Goal: Information Seeking & Learning: Learn about a topic

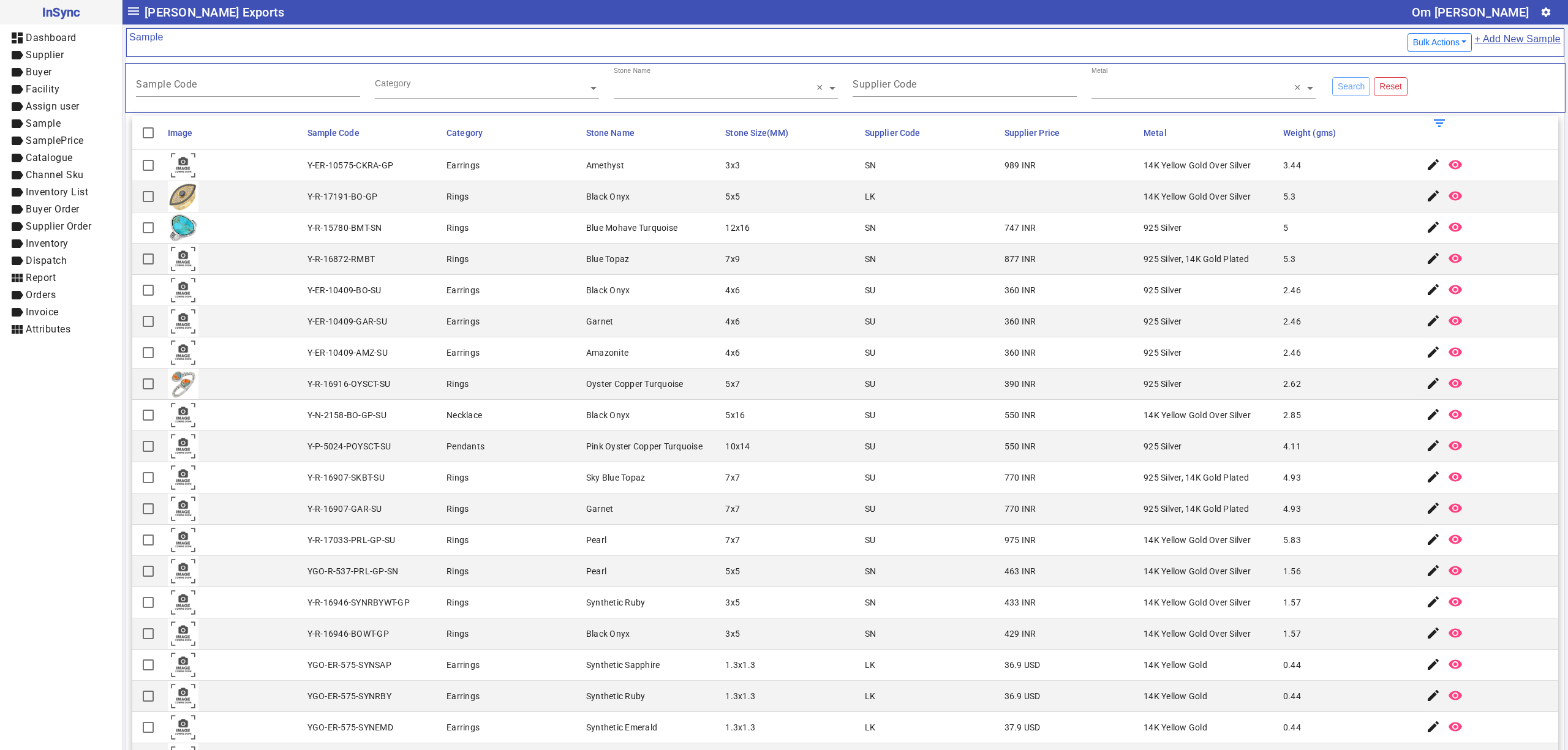
click at [1057, 211] on mat-cell at bounding box center [1070, 197] width 140 height 31
click at [392, 275] on mat-cell "Y-R-16872-RMBT" at bounding box center [373, 259] width 140 height 31
click at [807, 239] on mat-cell "12x16" at bounding box center [791, 228] width 140 height 31
click at [983, 372] on mat-cell "SU" at bounding box center [930, 384] width 140 height 31
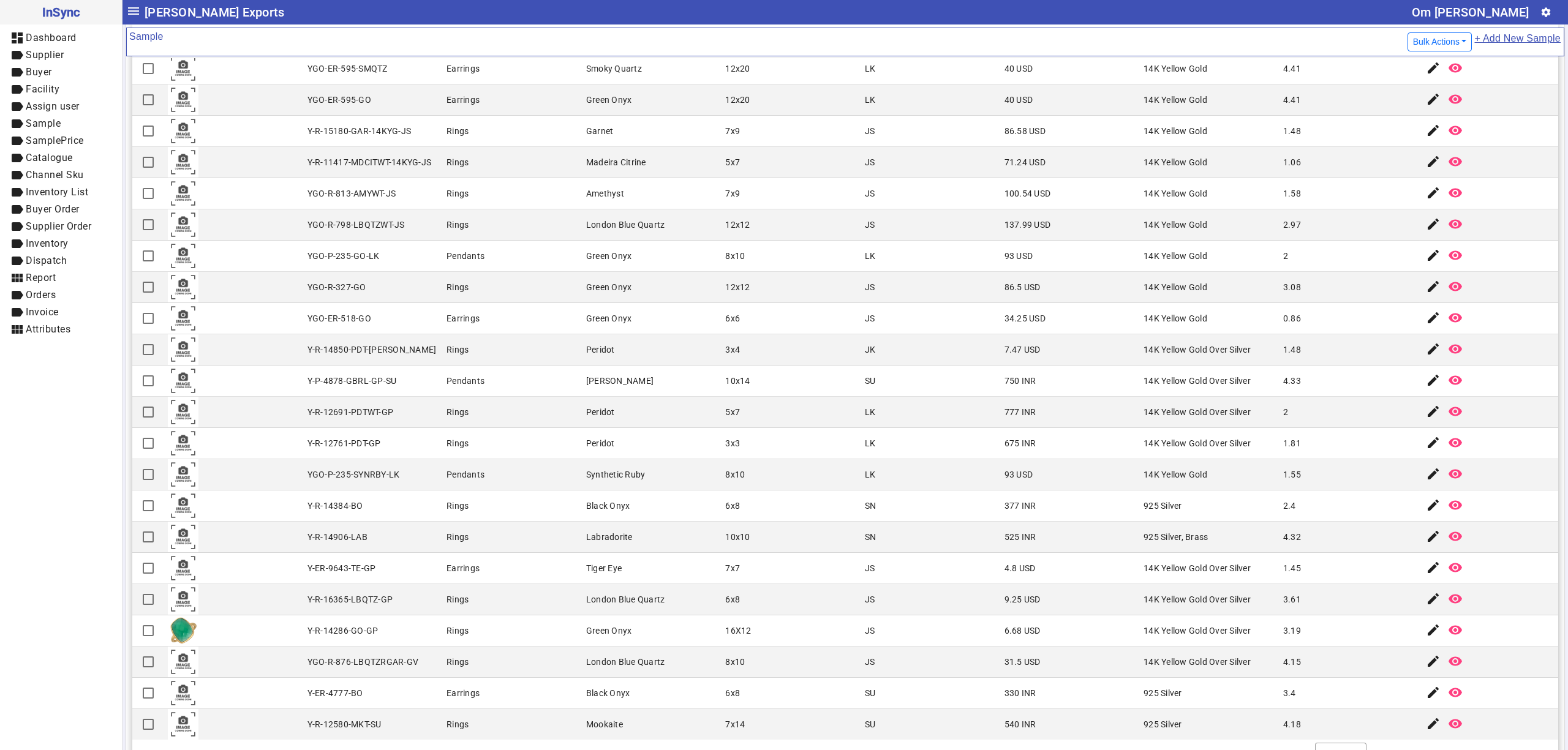
scroll to position [131, 0]
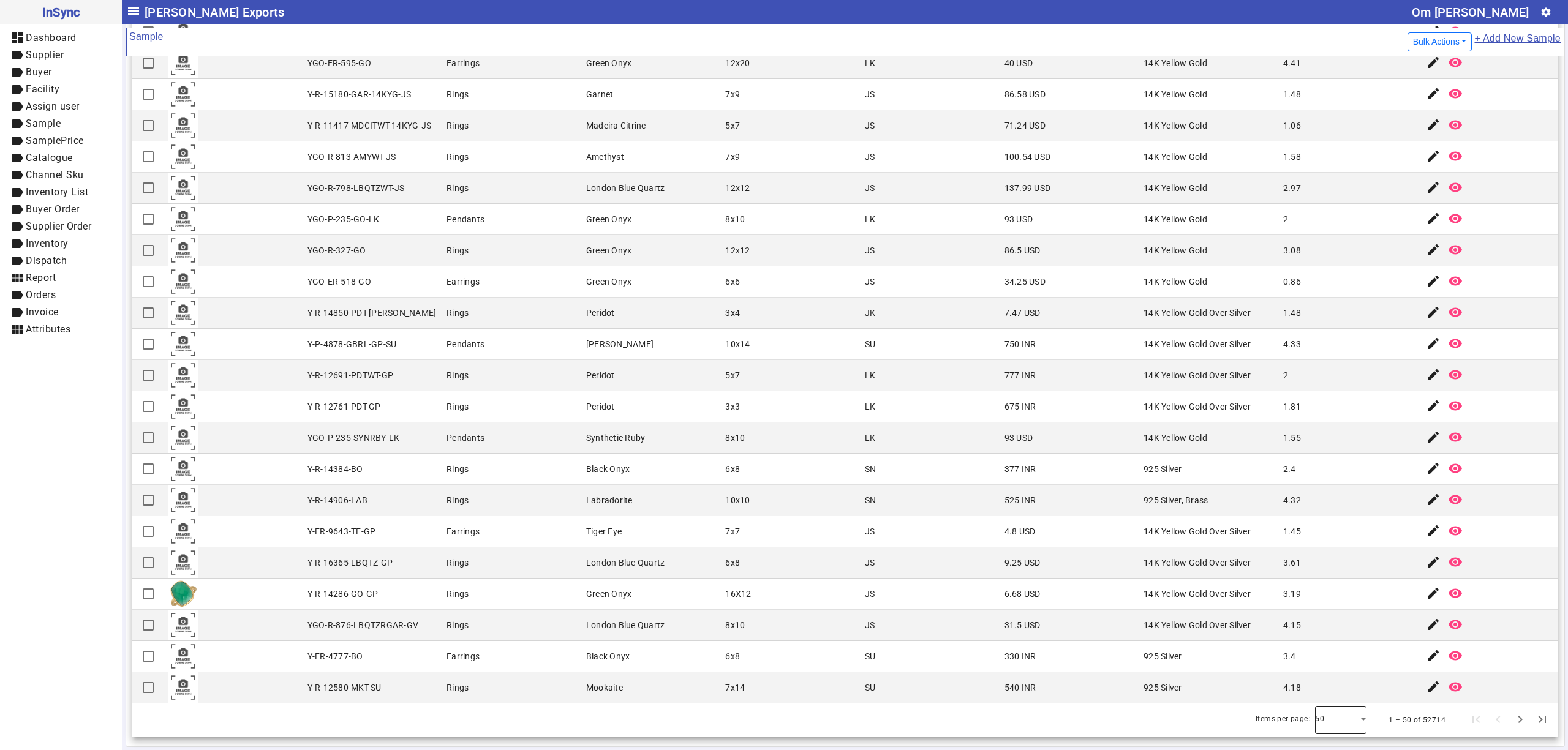
click at [1315, 715] on div at bounding box center [1341, 720] width 52 height 30
click at [1309, 715] on div at bounding box center [784, 375] width 1568 height 750
click at [582, 363] on mat-cell "Peridot" at bounding box center [652, 375] width 140 height 31
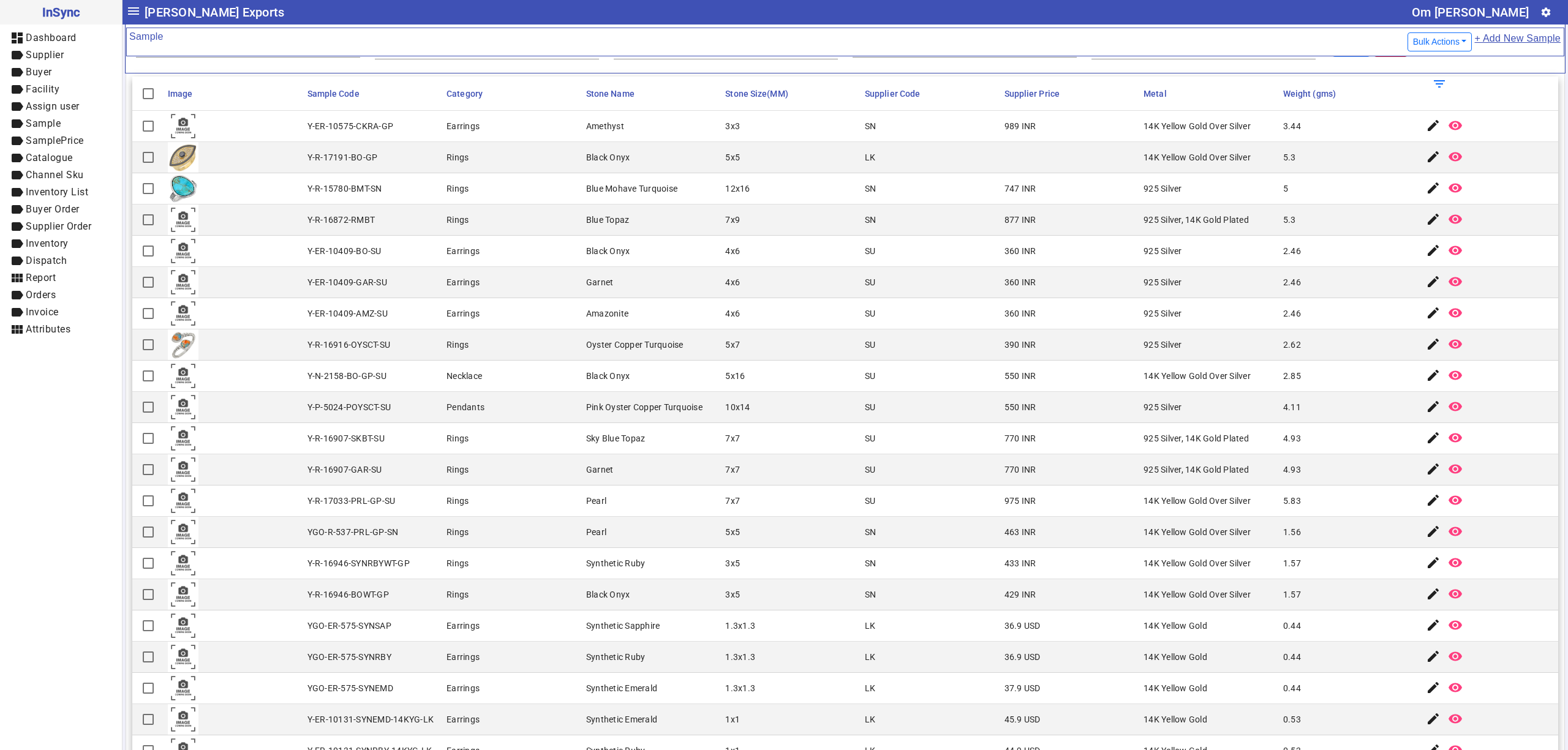
scroll to position [0, 0]
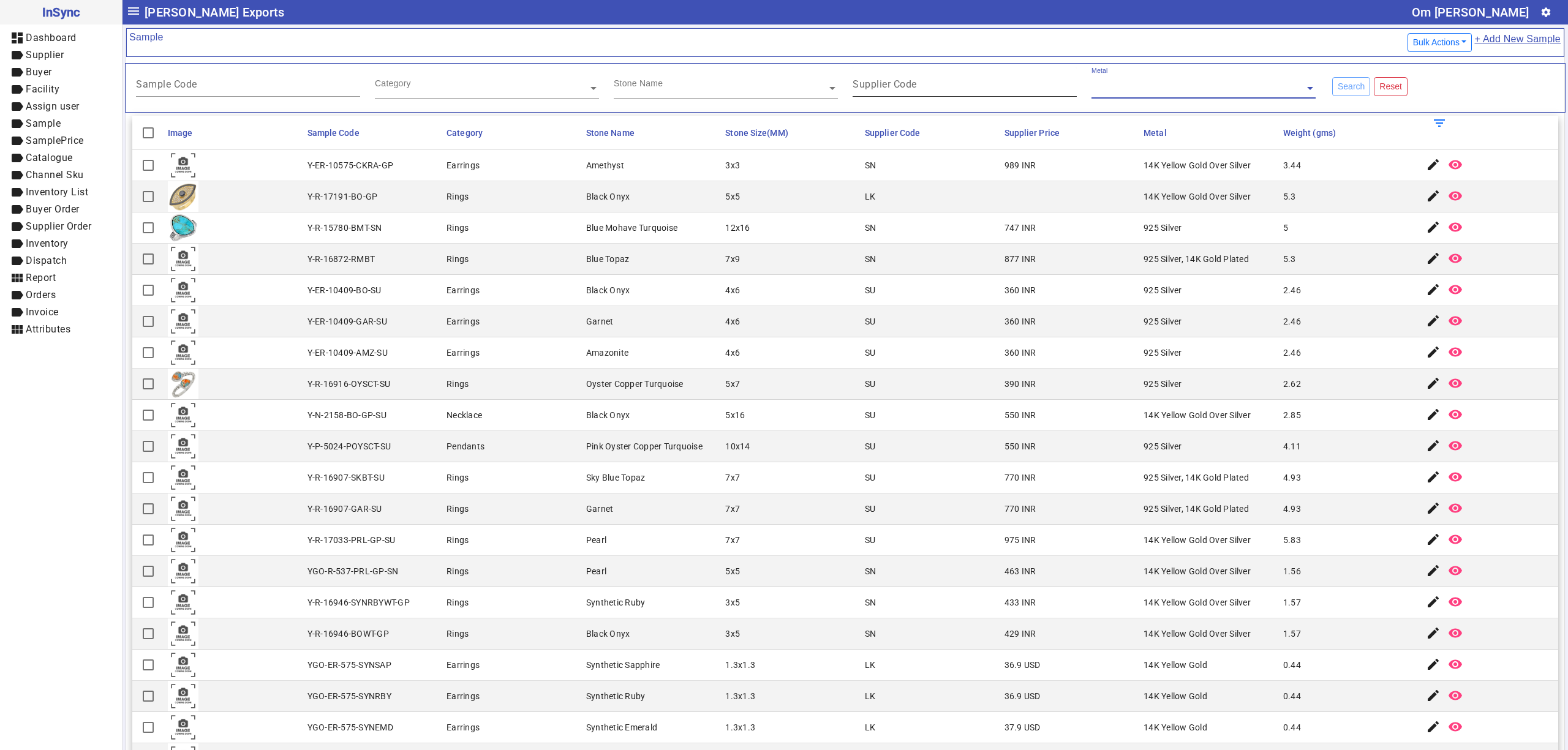
click at [910, 92] on input "Supplier Code" at bounding box center [964, 86] width 224 height 10
click at [1184, 81] on div "Metal" at bounding box center [1198, 73] width 213 height 14
click at [998, 64] on div "Sample Code Category Stone Name Supplier Code Metal Search Reset" at bounding box center [845, 87] width 1441 height 50
click at [1105, 98] on div "Metal" at bounding box center [1203, 82] width 224 height 32
click at [995, 83] on input "Supplier Code" at bounding box center [964, 86] width 224 height 10
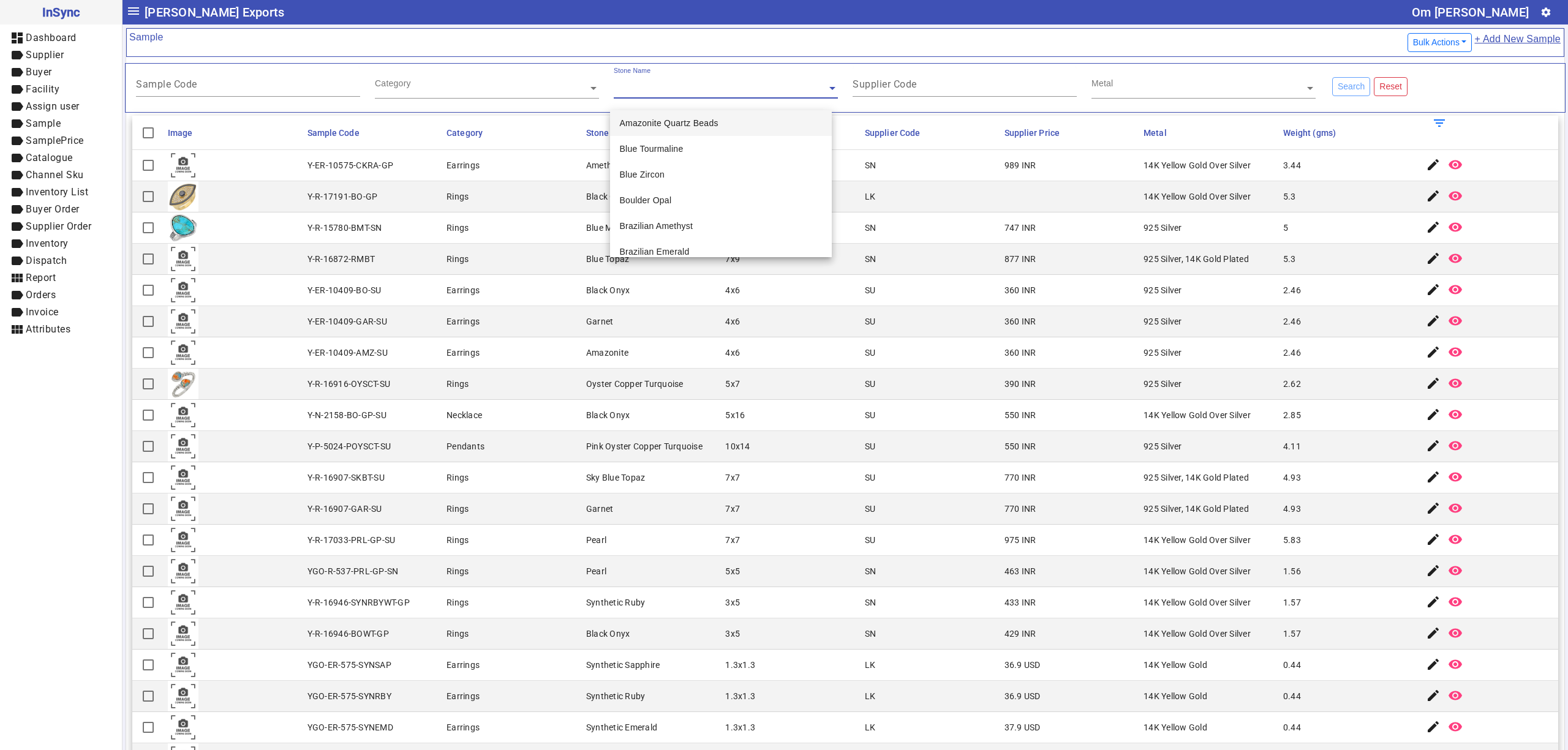
click at [738, 82] on div "Stone Name" at bounding box center [726, 82] width 224 height 32
click at [483, 89] on input "text" at bounding box center [486, 88] width 224 height 13
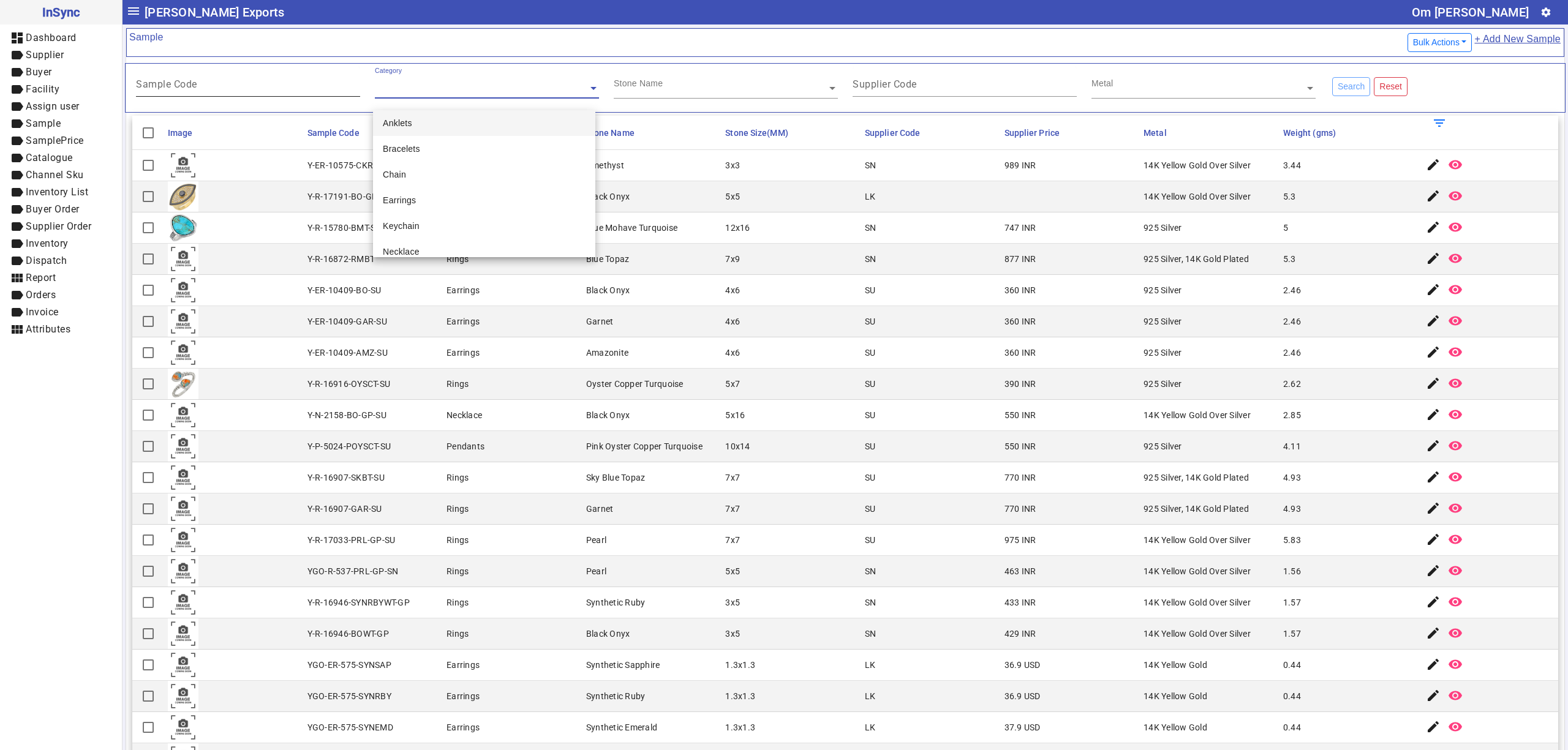
click at [262, 79] on div "Sample Code" at bounding box center [248, 81] width 224 height 30
click at [417, 94] on input "text" at bounding box center [486, 88] width 224 height 13
click at [682, 82] on div "Stone Name" at bounding box center [726, 82] width 224 height 32
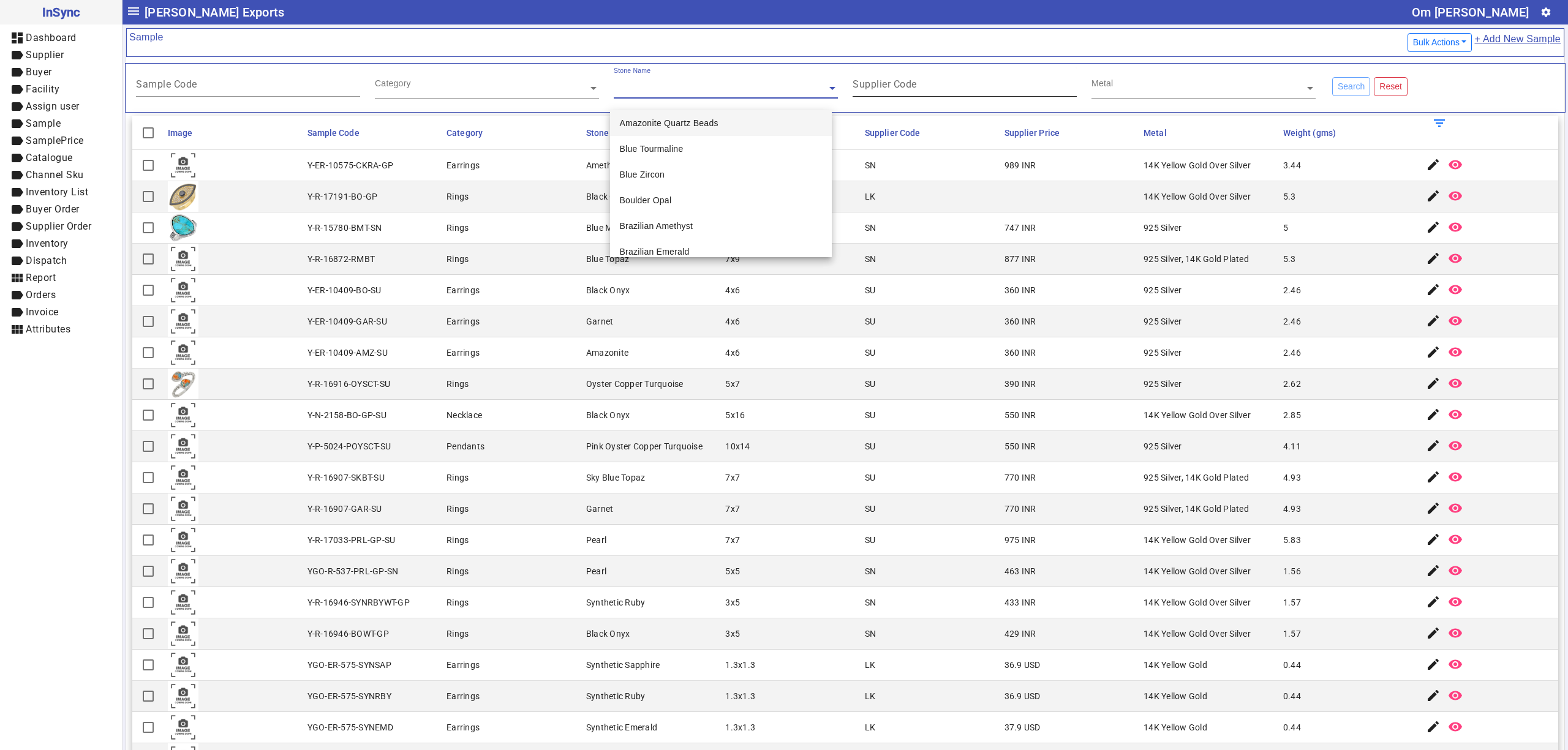
click at [890, 88] on mat-label "Supplier Code" at bounding box center [884, 84] width 64 height 12
click at [890, 88] on input "Supplier Code" at bounding box center [964, 86] width 224 height 10
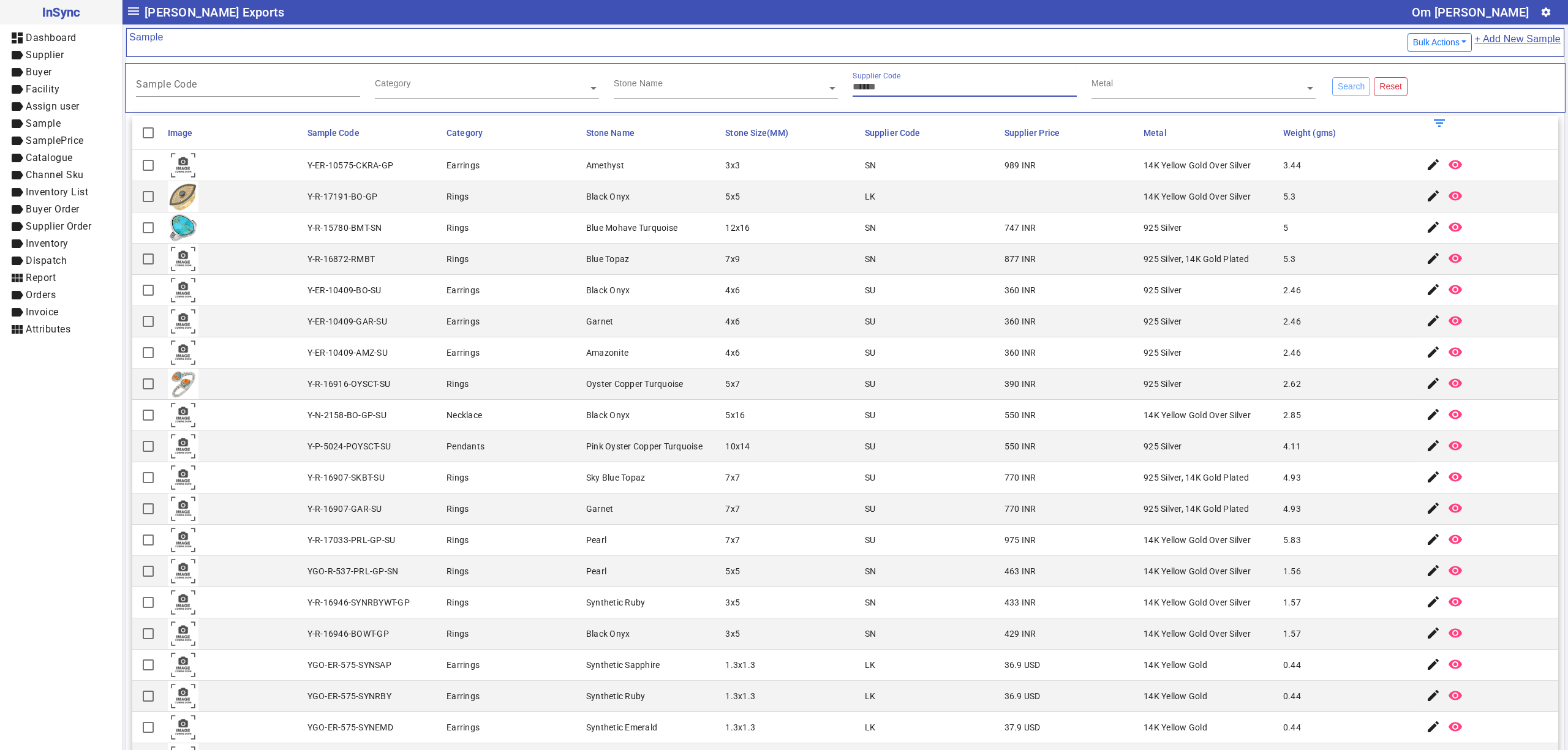
click at [1100, 93] on input "text" at bounding box center [1203, 88] width 224 height 13
click at [919, 81] on div "Supplier Code" at bounding box center [964, 81] width 224 height 30
click at [736, 79] on div "Stone Name" at bounding box center [720, 73] width 213 height 14
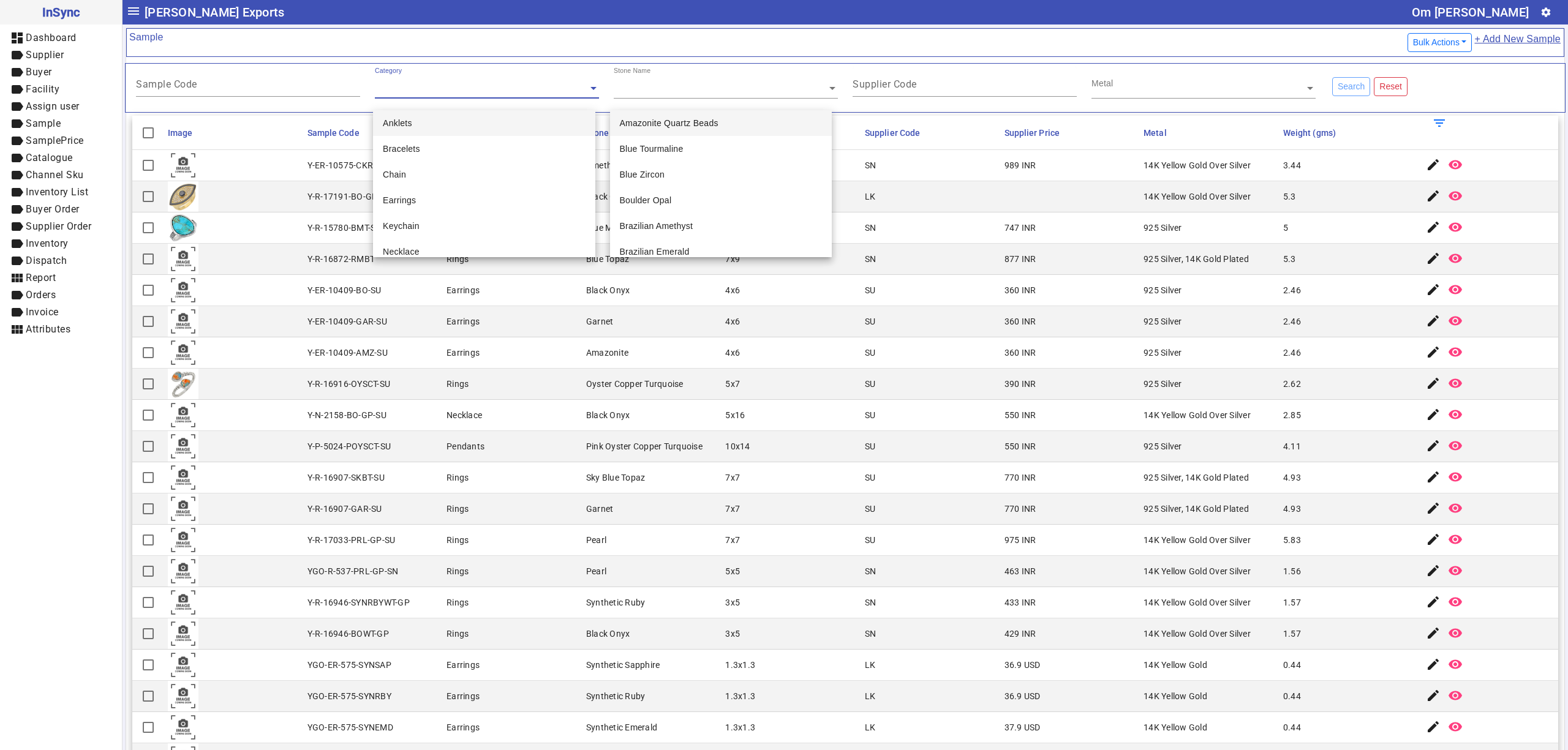
click at [491, 77] on div "Category" at bounding box center [481, 73] width 213 height 14
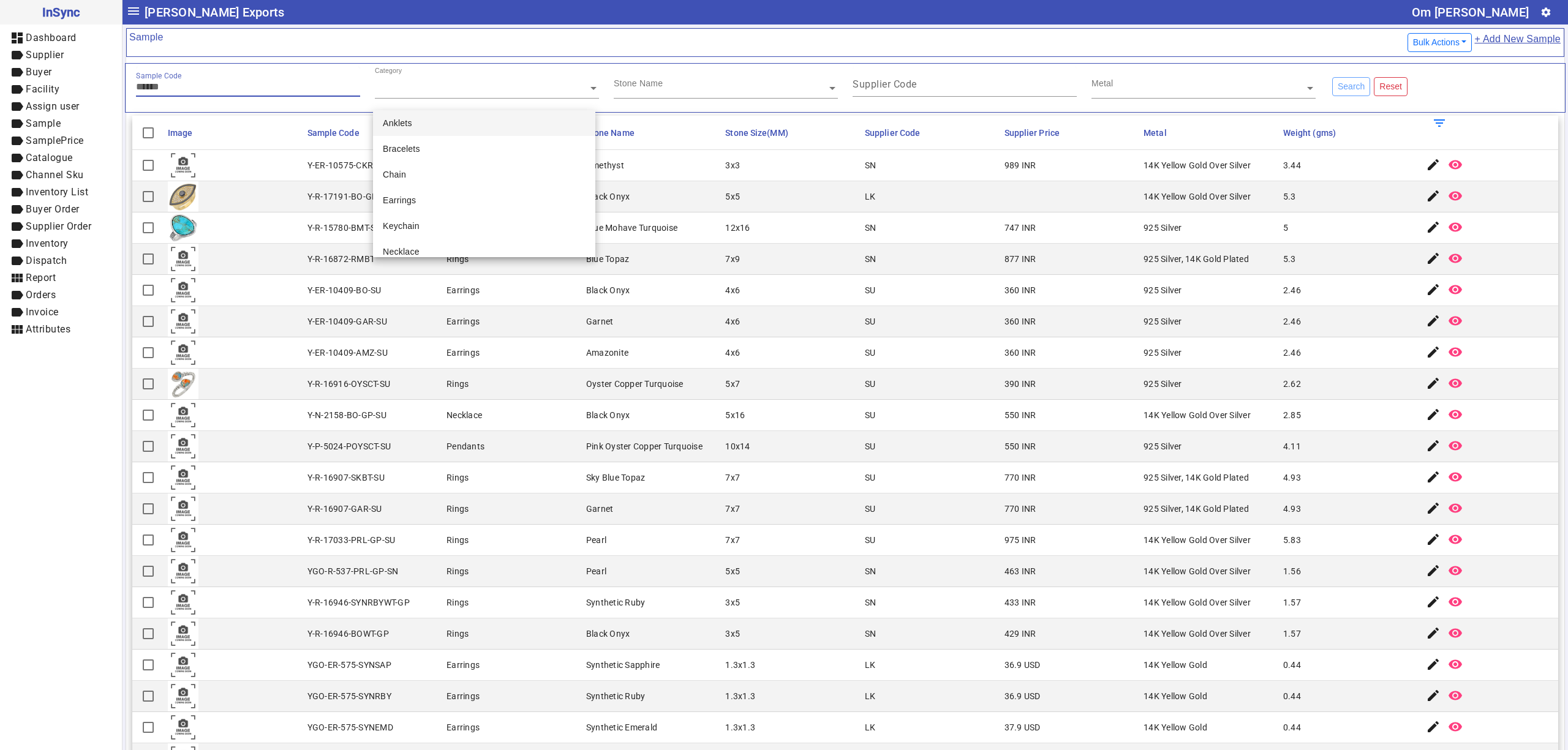
click at [270, 95] on div "Sample Code" at bounding box center [248, 81] width 224 height 30
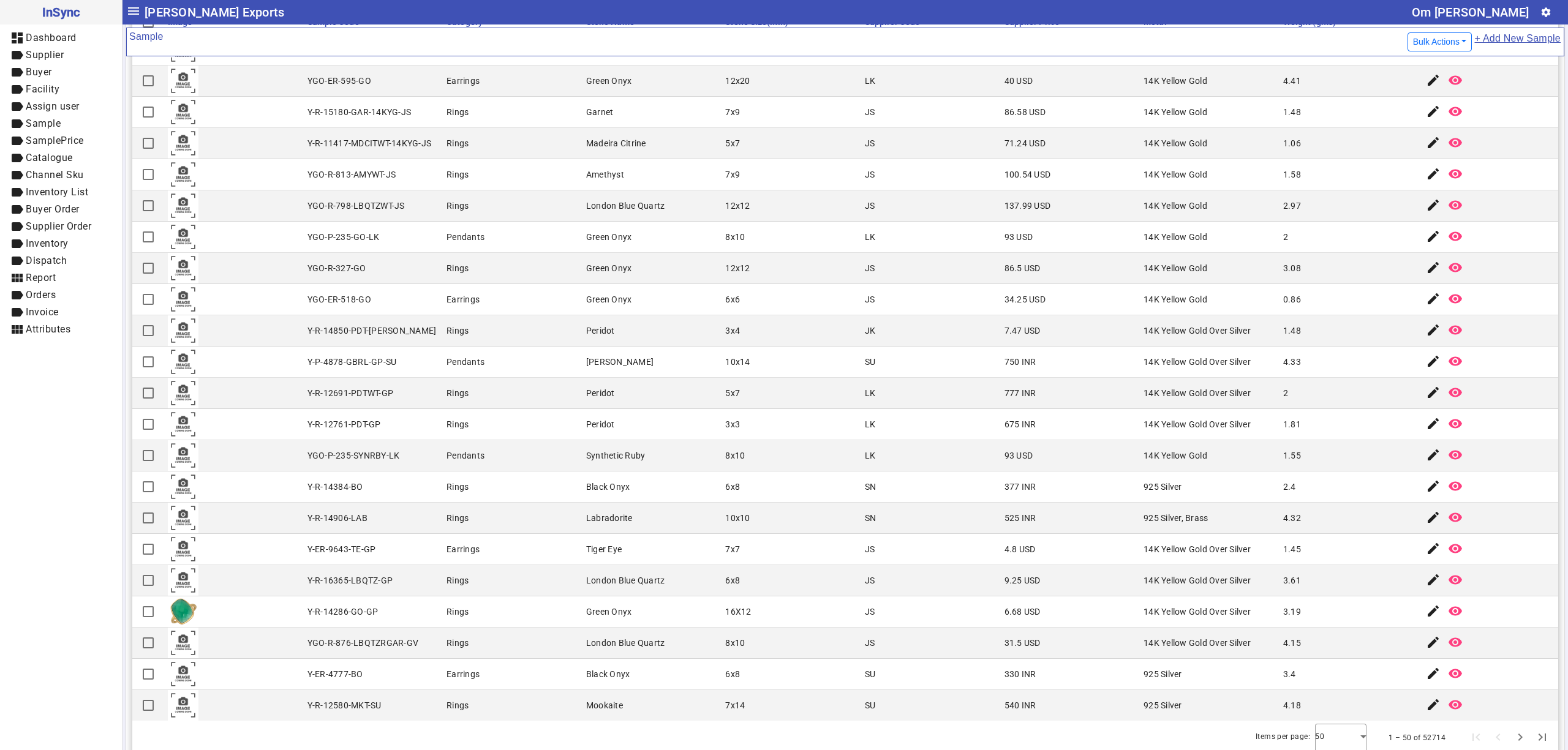
scroll to position [131, 0]
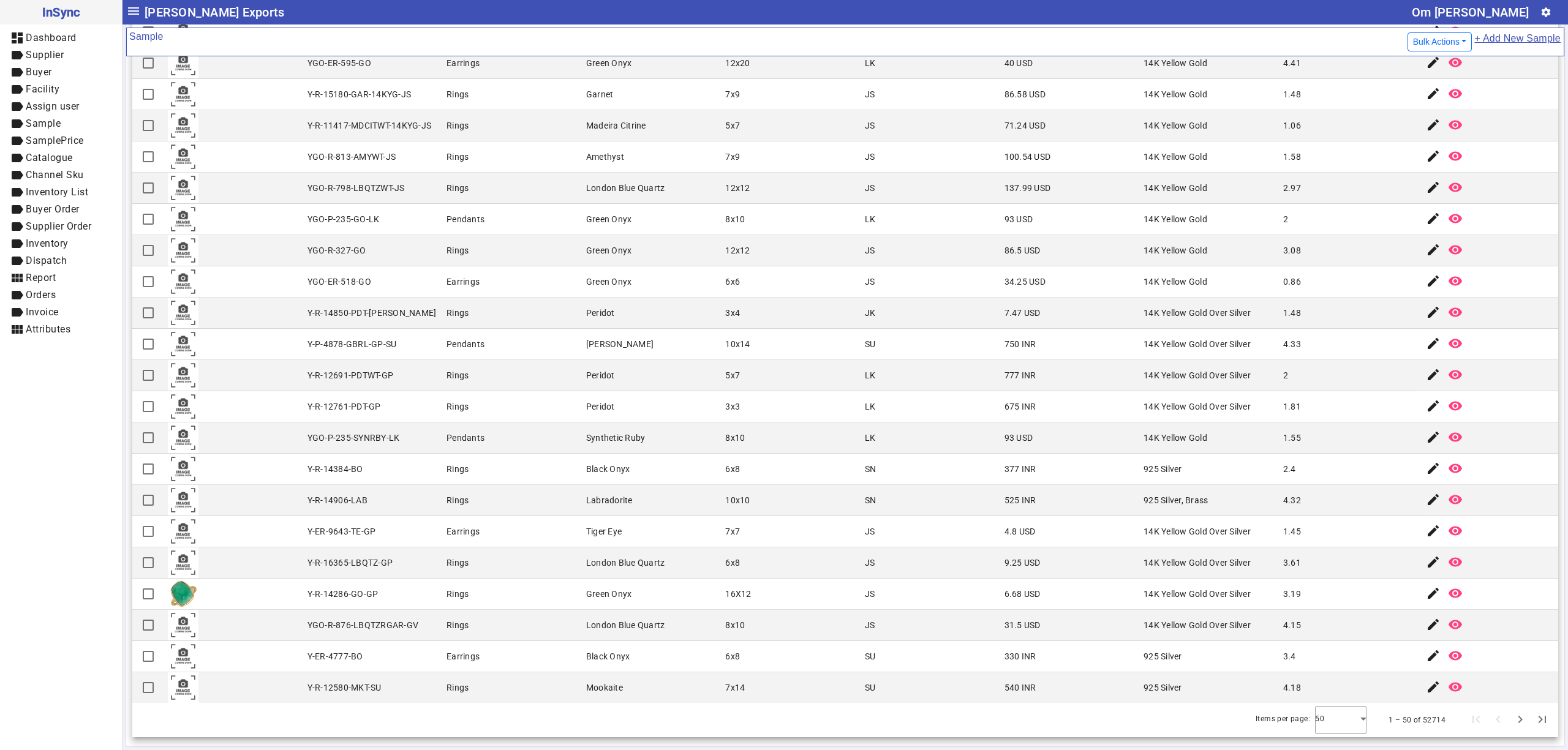
click at [772, 253] on mat-cell "12x12" at bounding box center [791, 250] width 140 height 31
click at [503, 514] on mat-cell "Rings" at bounding box center [512, 501] width 140 height 31
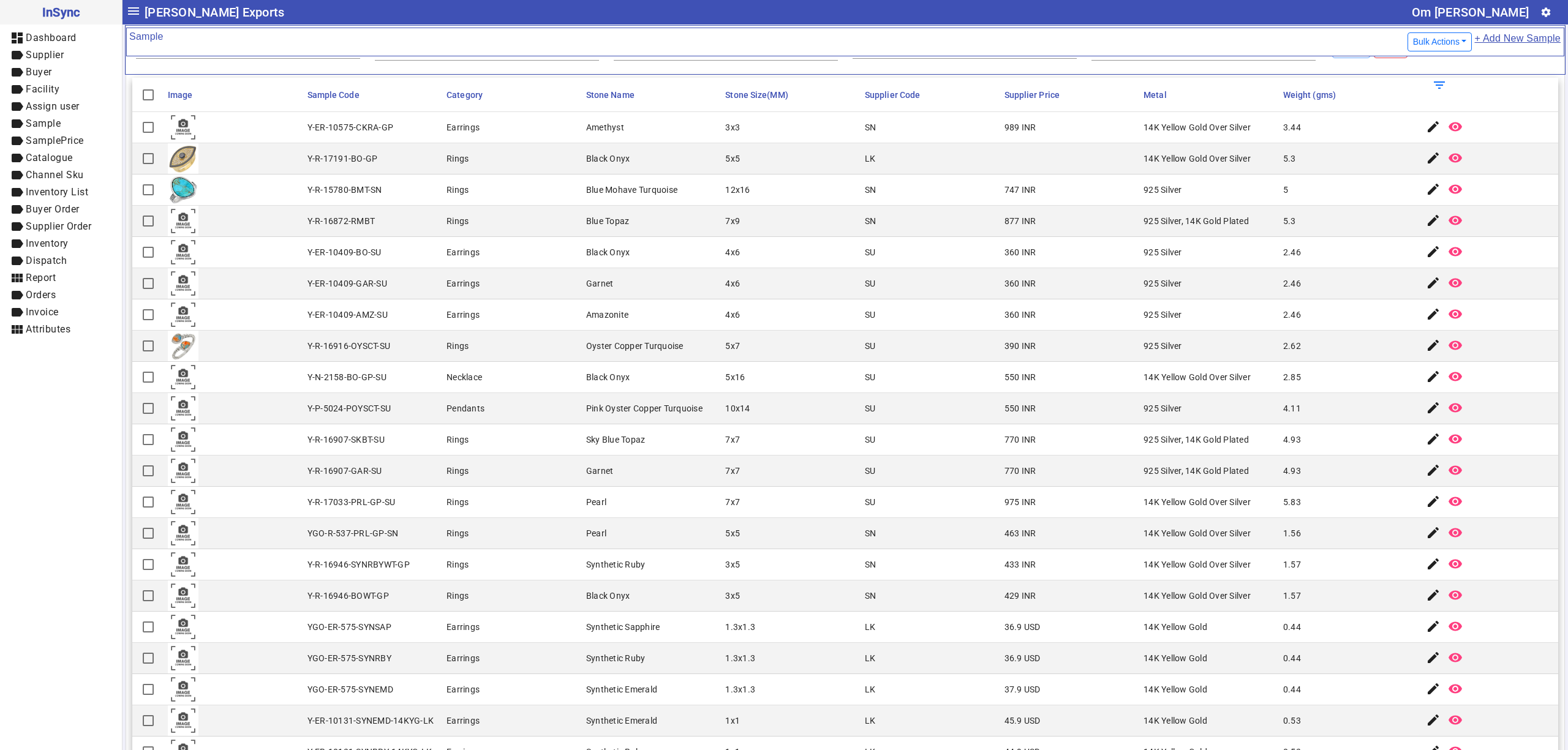
scroll to position [0, 0]
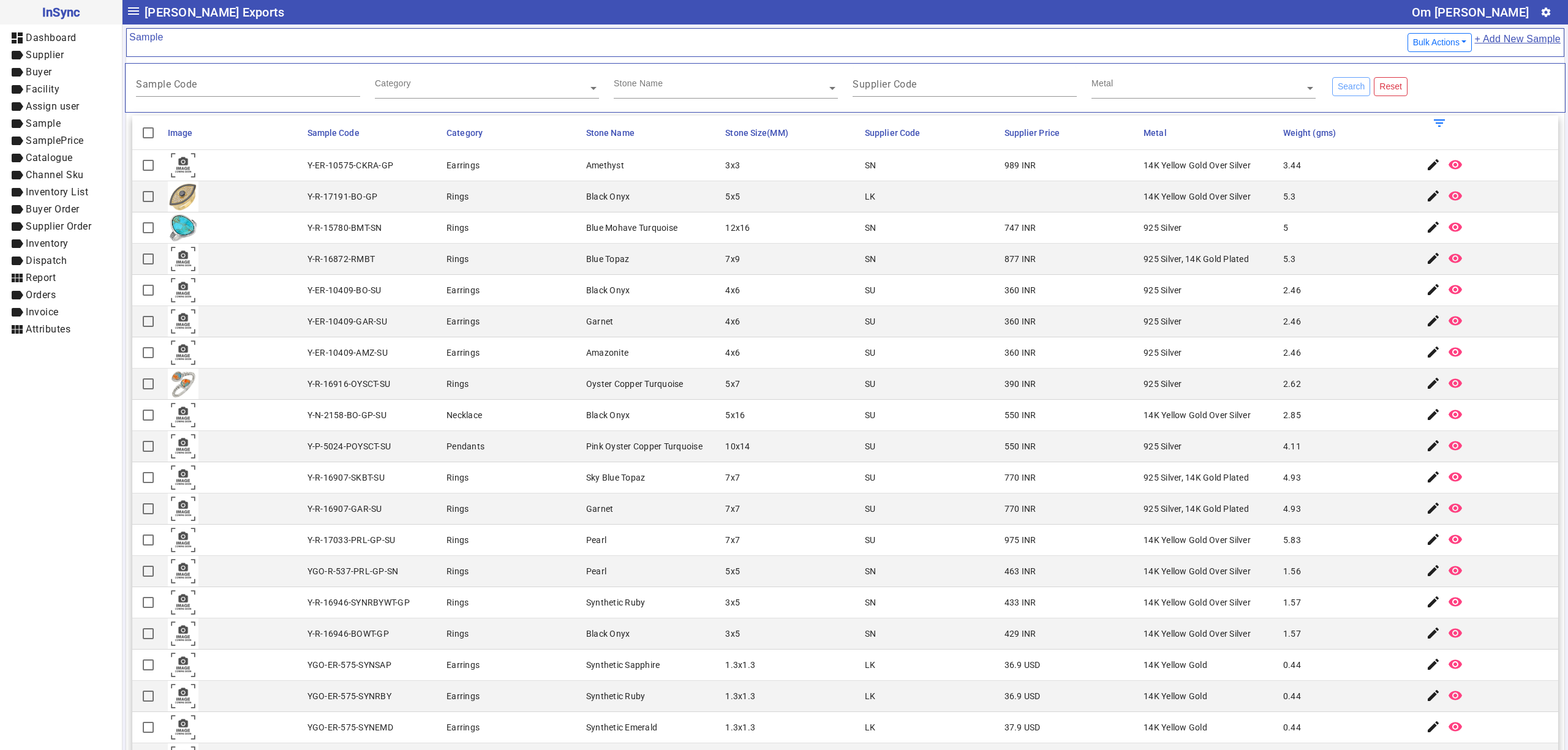
drag, startPoint x: 528, startPoint y: 166, endPoint x: 528, endPoint y: 174, distance: 8.0
click at [528, 171] on mat-cell "Earrings" at bounding box center [512, 166] width 140 height 31
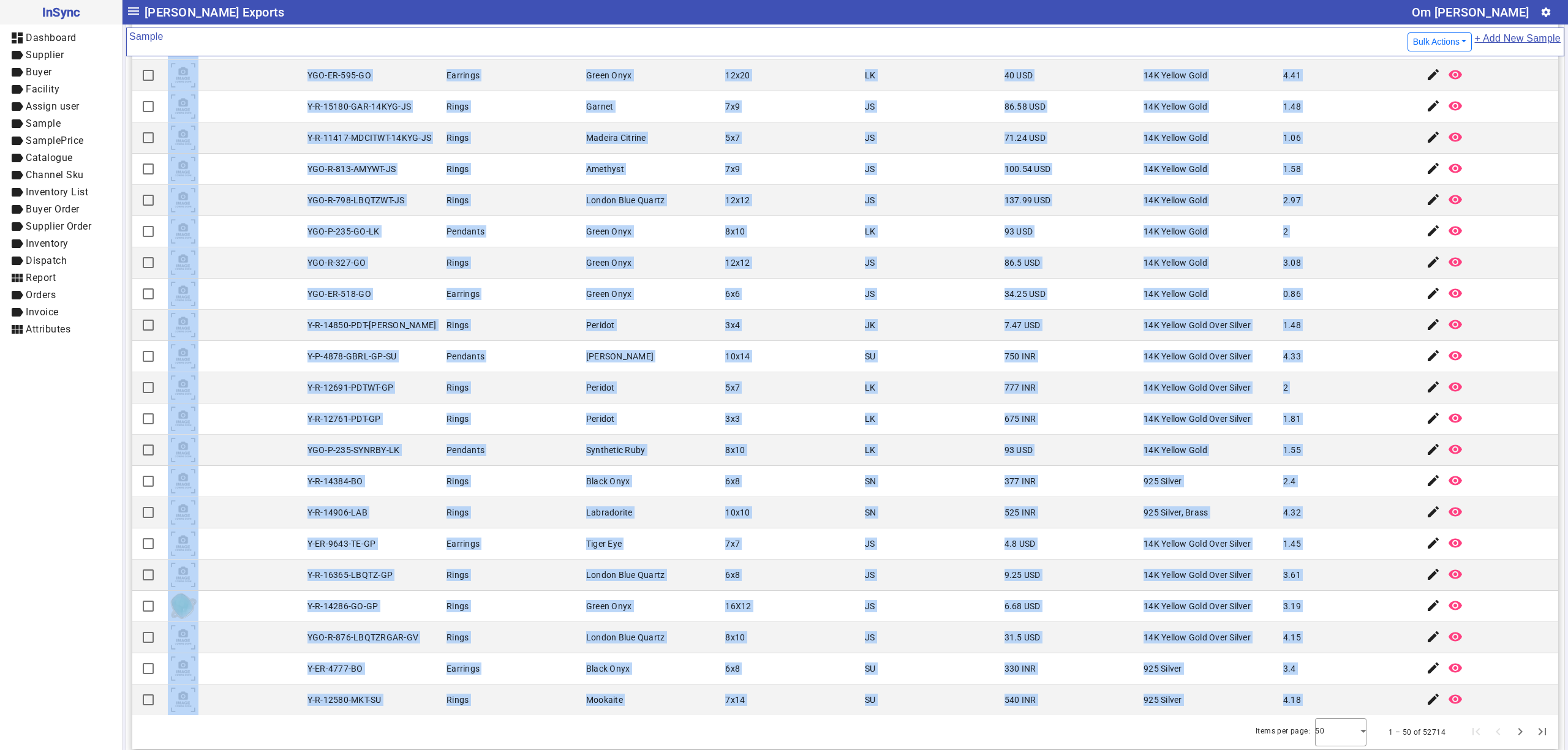
scroll to position [131, 0]
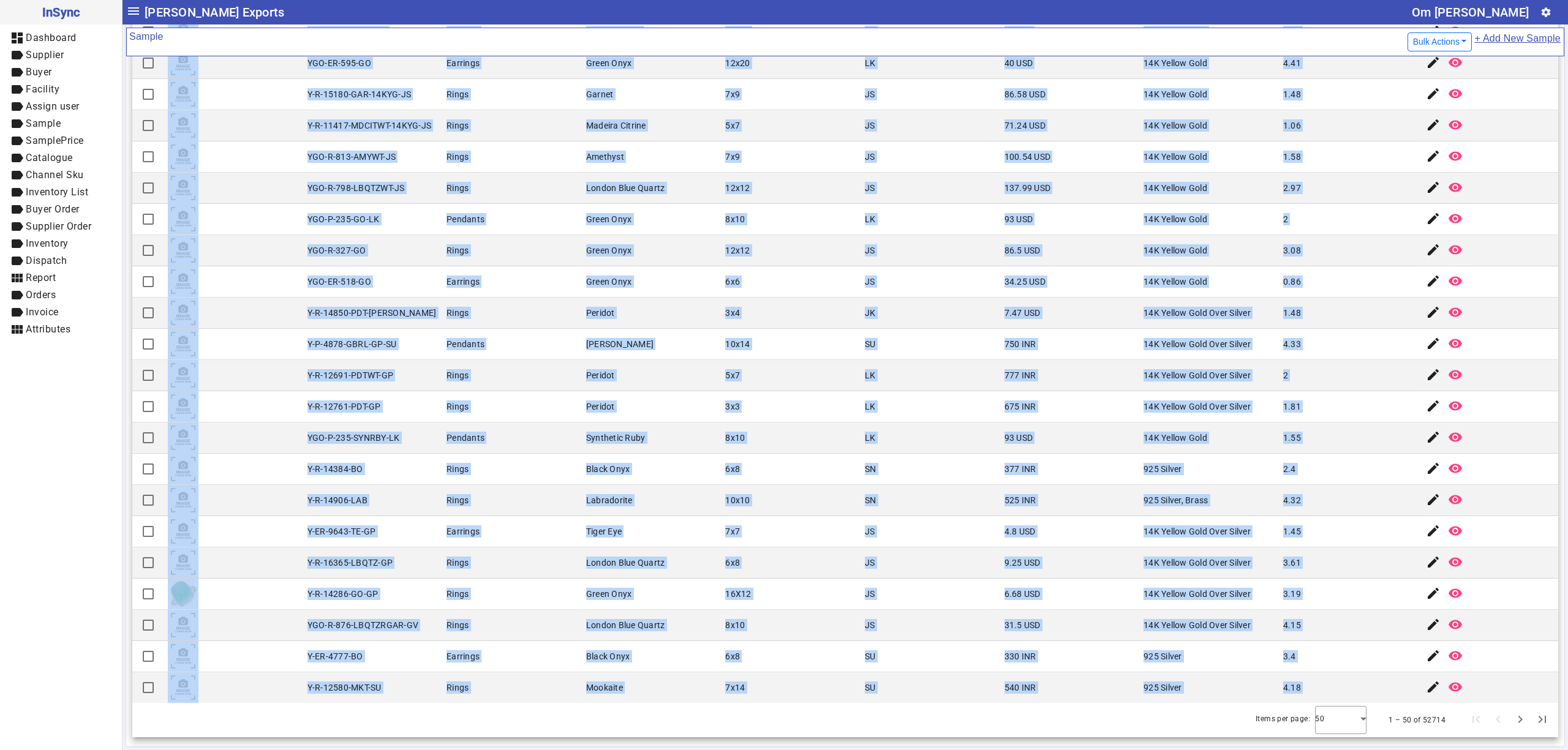
drag, startPoint x: 300, startPoint y: 167, endPoint x: 389, endPoint y: 775, distance: 614.5
click at [389, 750] on html "InSync dashboard Dashboard label Supplier label Buyer label Facility label Assi…" at bounding box center [784, 375] width 1568 height 750
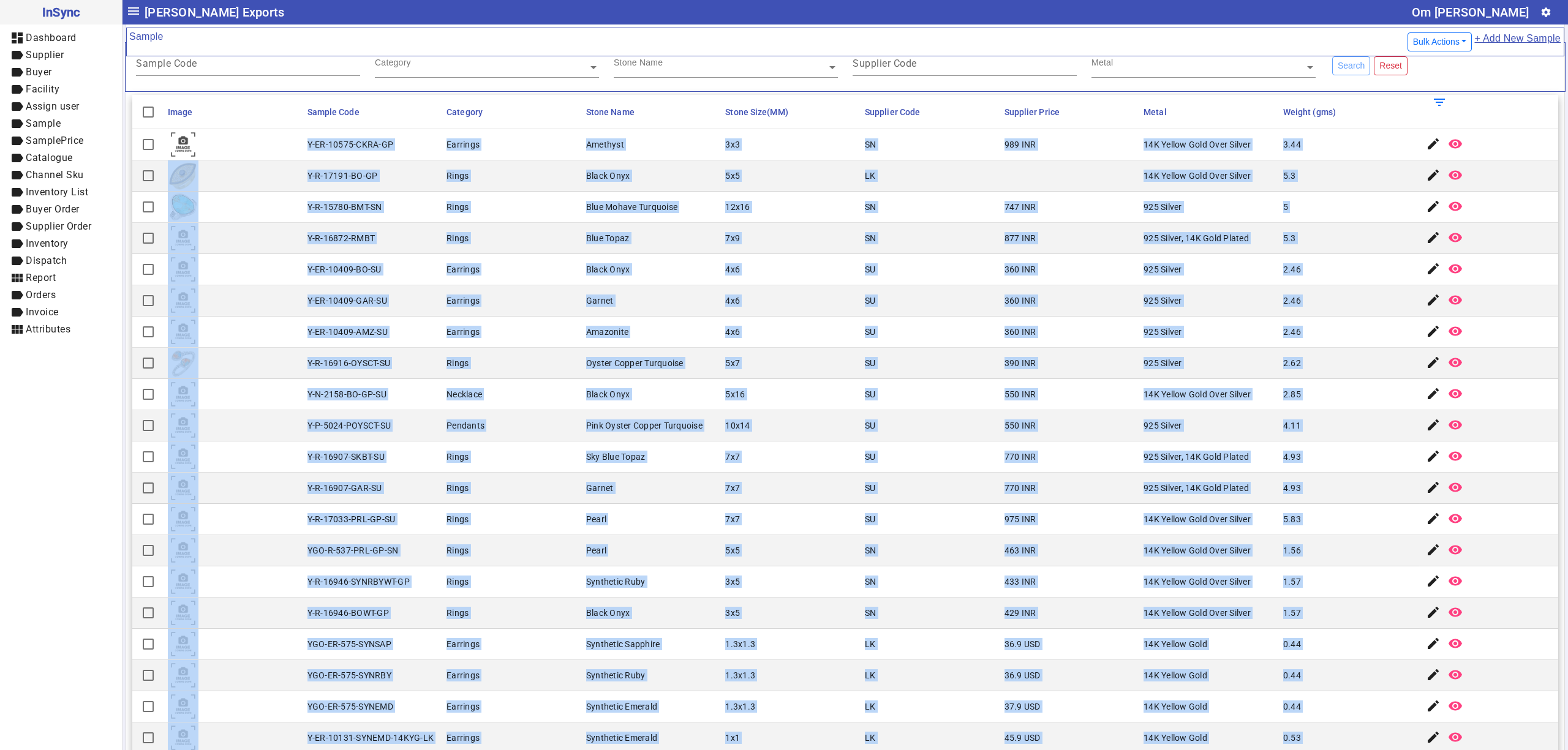
scroll to position [0, 0]
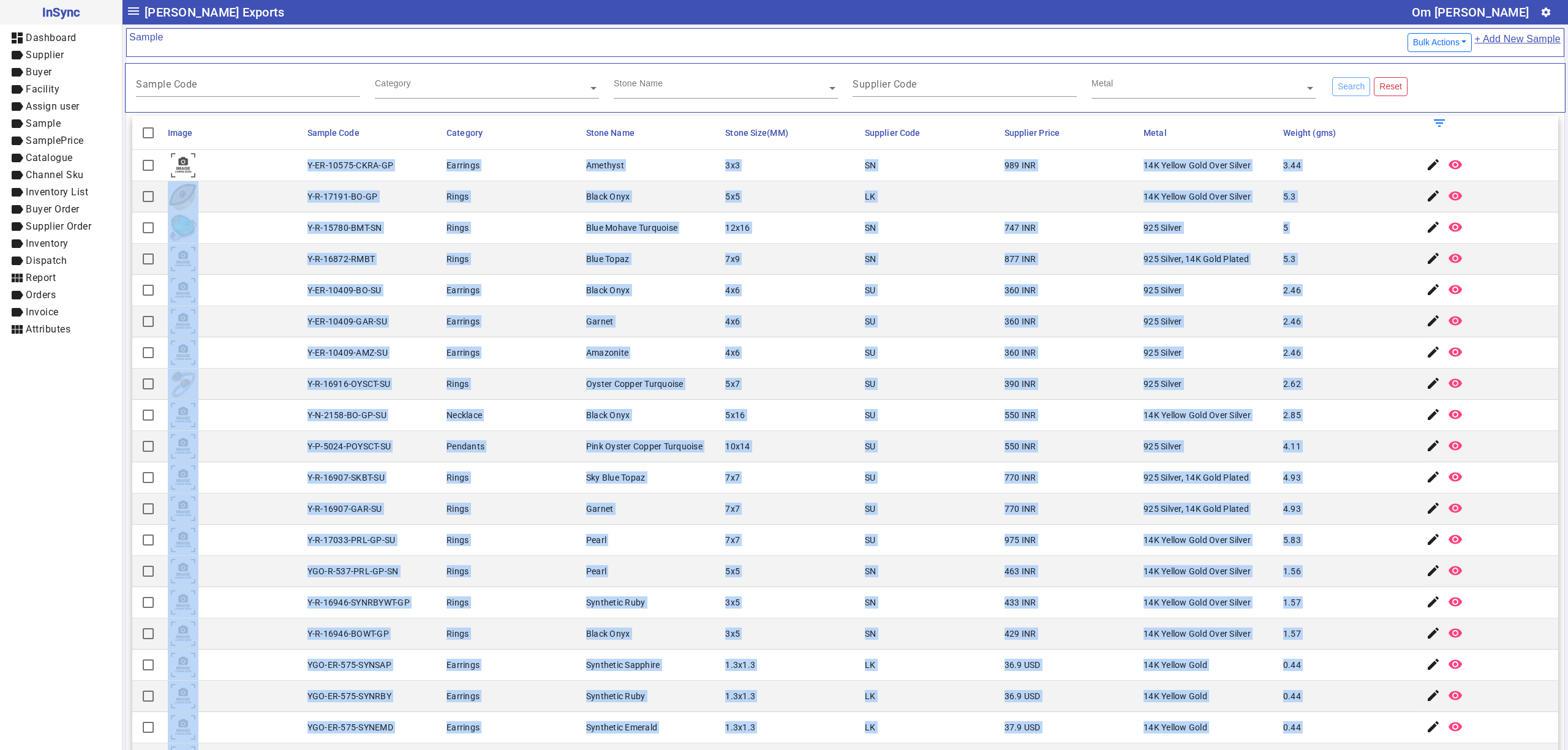
click at [657, 275] on mat-cell "Blue Topaz" at bounding box center [652, 259] width 140 height 31
